Goal: Navigation & Orientation: Find specific page/section

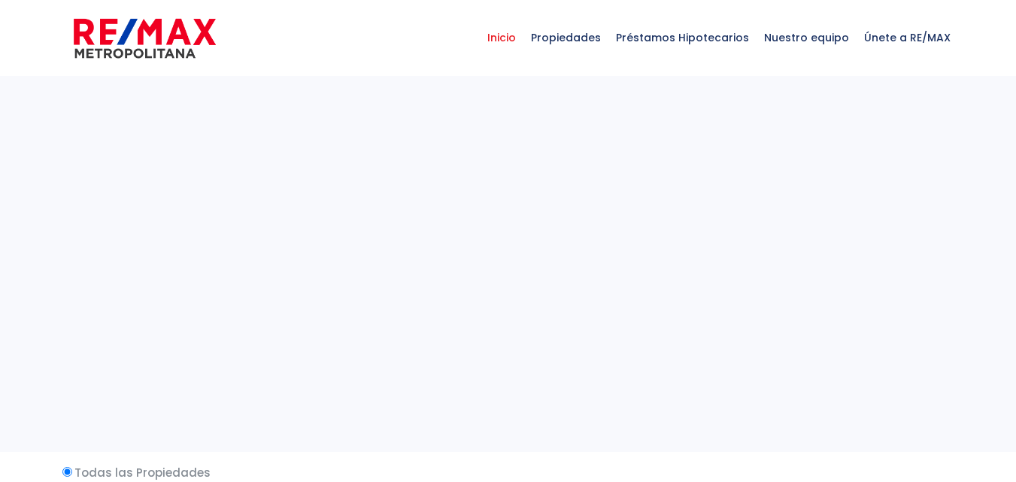
select select
click at [821, 36] on span "Nuestro equipo" at bounding box center [807, 37] width 100 height 45
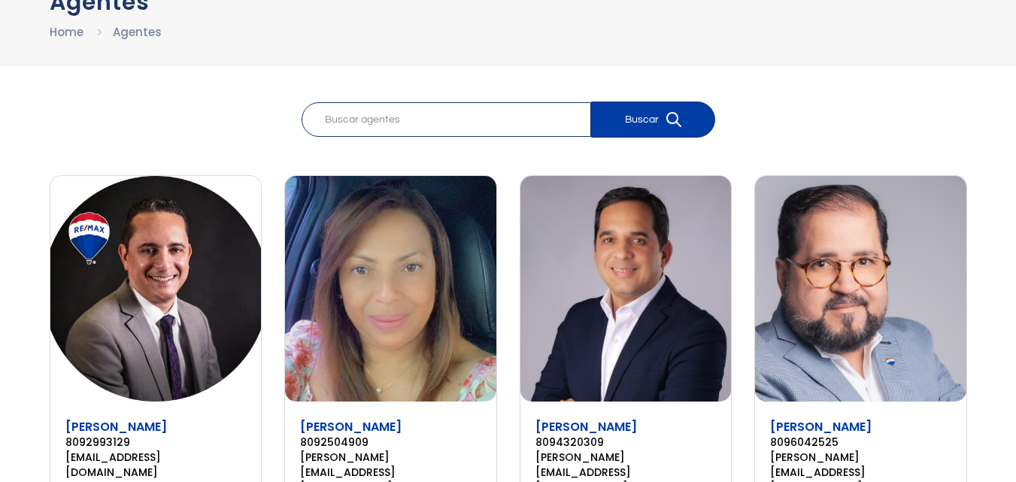
scroll to position [108, 0]
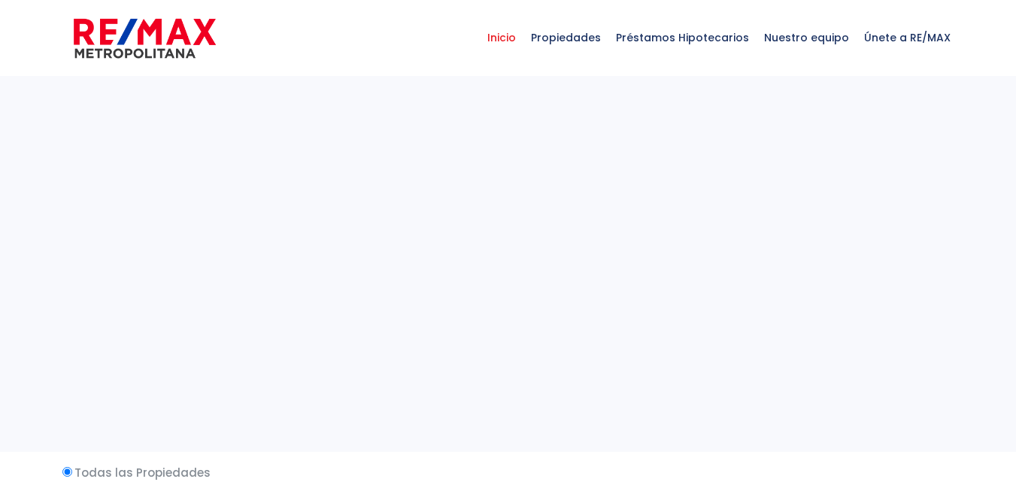
select select
